Goal: Task Accomplishment & Management: Complete application form

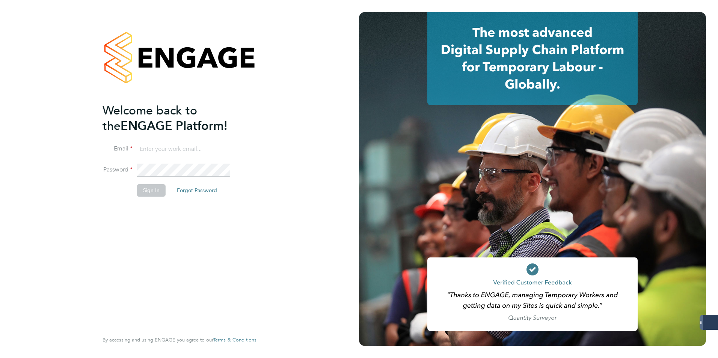
click at [175, 153] on input at bounding box center [183, 150] width 93 height 14
click at [278, 132] on div "Welcome back to the ENGAGE Platform! Email Password Sign In Forgot Password Ent…" at bounding box center [179, 179] width 359 height 358
click at [160, 153] on input at bounding box center [183, 150] width 93 height 14
click at [159, 152] on input at bounding box center [183, 150] width 93 height 14
drag, startPoint x: 180, startPoint y: 149, endPoint x: 101, endPoint y: 151, distance: 79.6
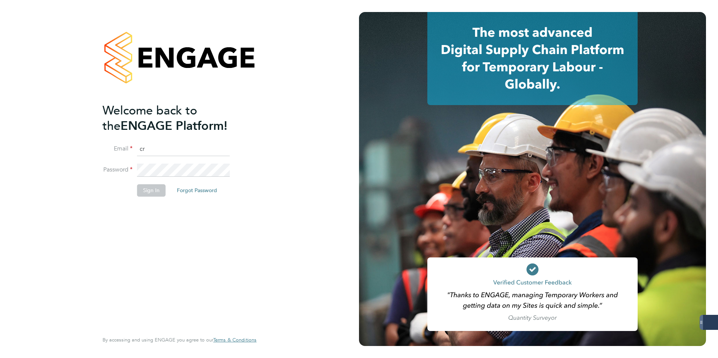
click at [101, 151] on div "Welcome back to the ENGAGE Platform! Email cr Password Sign In Forgot Password …" at bounding box center [179, 179] width 184 height 358
type input "cr"
click at [156, 148] on input "cr" at bounding box center [183, 150] width 93 height 14
click at [162, 150] on input at bounding box center [183, 150] width 93 height 14
drag, startPoint x: 239, startPoint y: 132, endPoint x: 232, endPoint y: 136, distance: 8.1
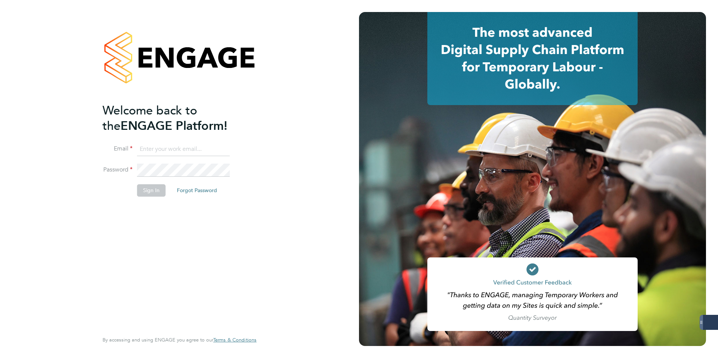
click at [240, 132] on h2 "Welcome back to the ENGAGE Platform!" at bounding box center [176, 118] width 146 height 31
drag, startPoint x: 163, startPoint y: 153, endPoint x: 167, endPoint y: 145, distance: 8.4
click at [163, 151] on input at bounding box center [183, 150] width 93 height 14
type input "[EMAIL_ADDRESS][DOMAIN_NAME]"
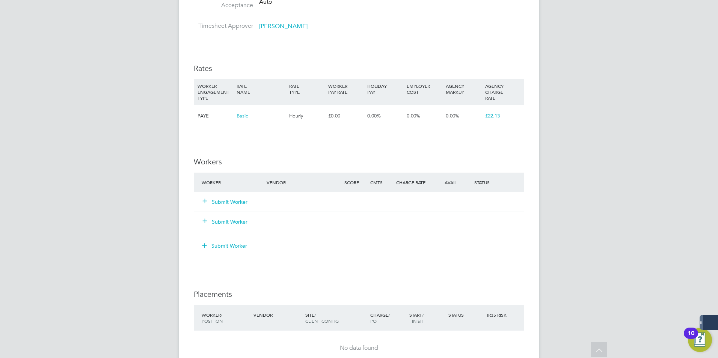
scroll to position [413, 0]
